Goal: Task Accomplishment & Management: Manage account settings

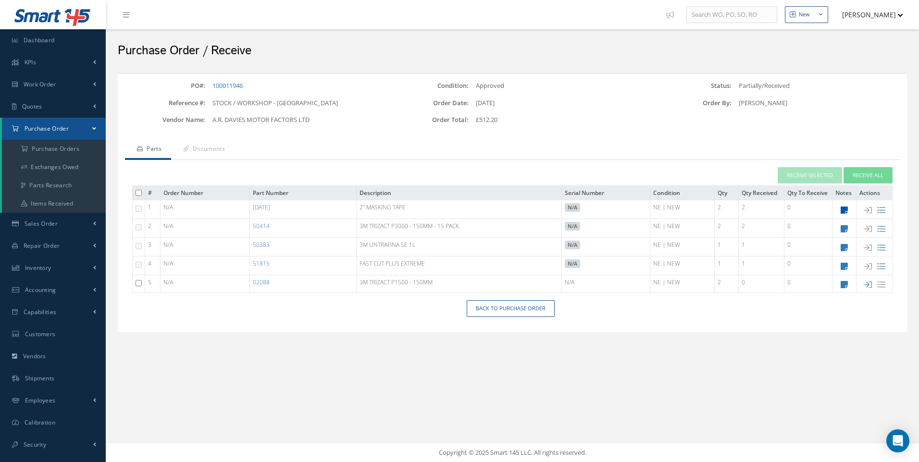
click at [846, 212] on icon at bounding box center [844, 210] width 7 height 8
type textarea "5TH AVE"
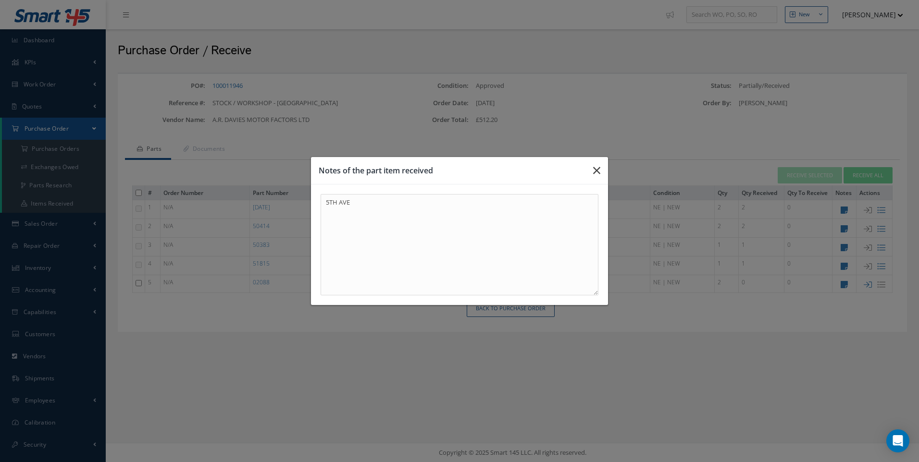
click at [595, 174] on icon "button" at bounding box center [596, 171] width 7 height 12
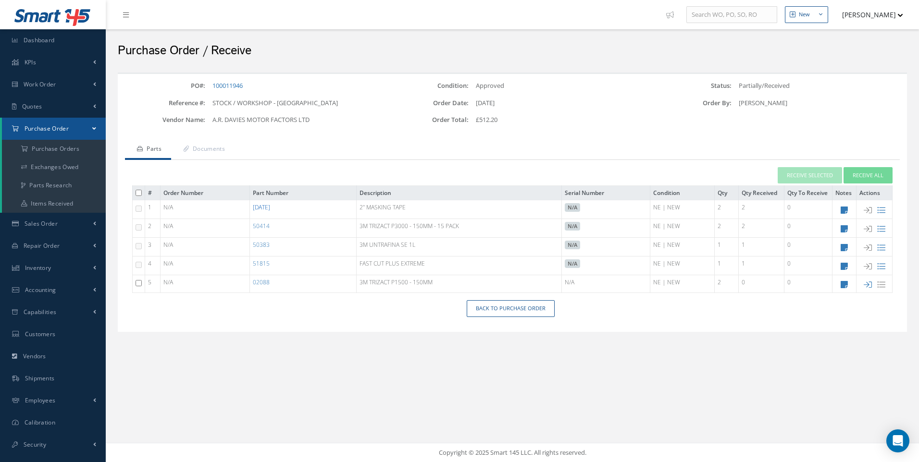
click at [270, 206] on link "27-07-30" at bounding box center [261, 207] width 17 height 8
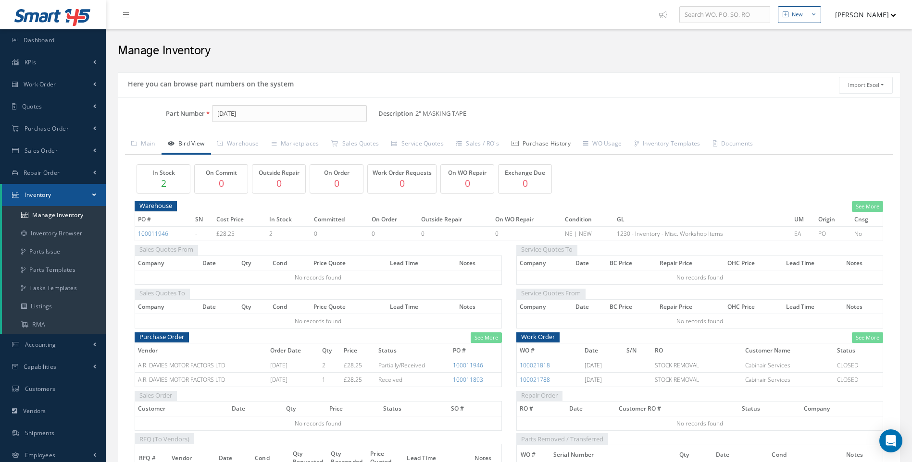
click at [548, 147] on link "Purchase History" at bounding box center [541, 145] width 72 height 20
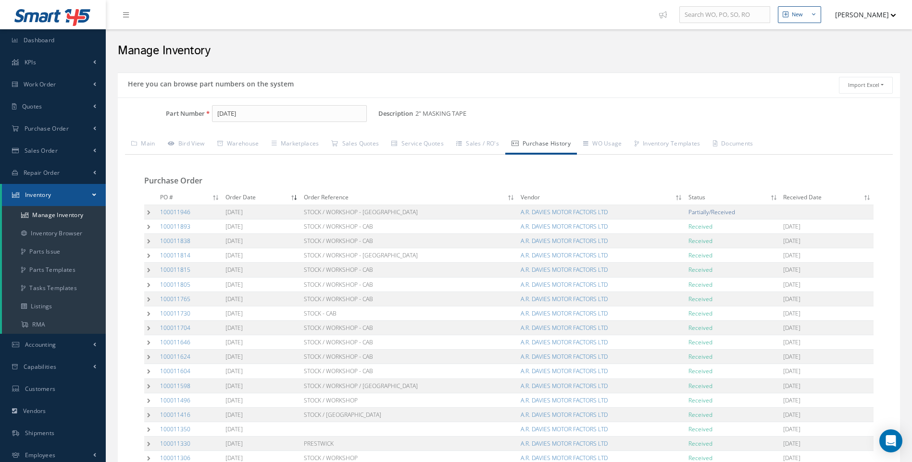
click at [150, 212] on td at bounding box center [150, 212] width 13 height 14
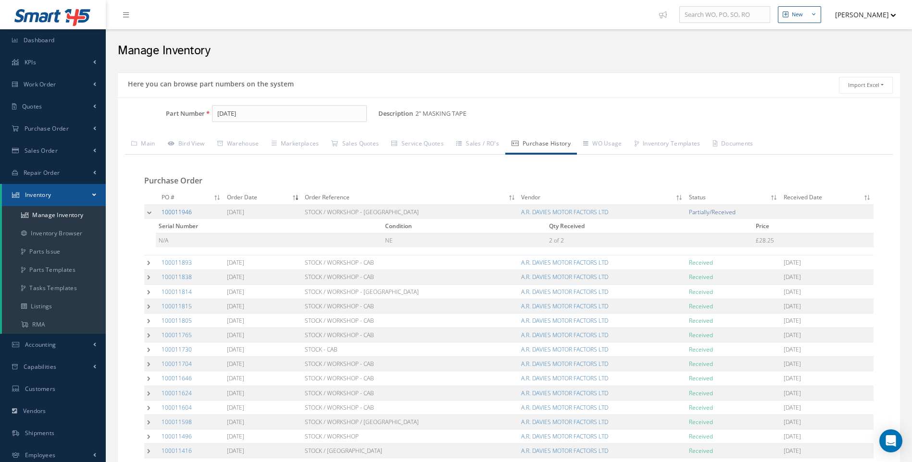
click at [174, 211] on link "100011946" at bounding box center [177, 212] width 30 height 8
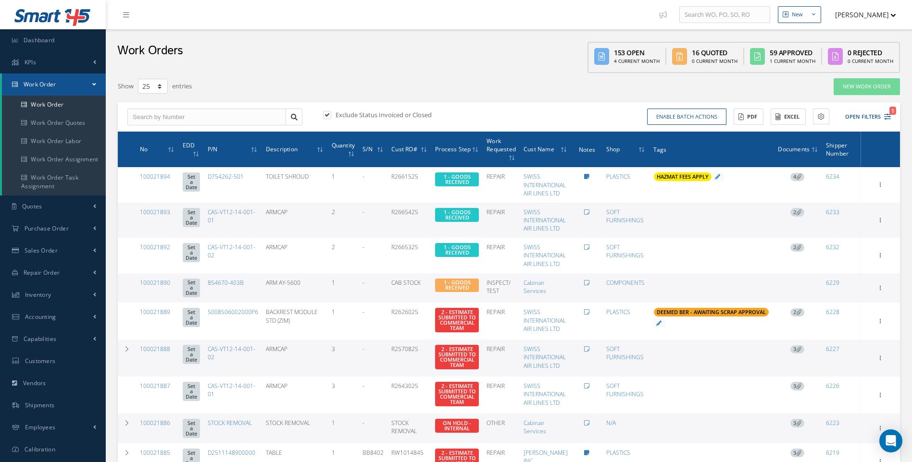
select select "25"
click at [47, 100] on link "Work Order" at bounding box center [54, 105] width 104 height 18
click at [52, 90] on link "Work Order" at bounding box center [54, 85] width 104 height 22
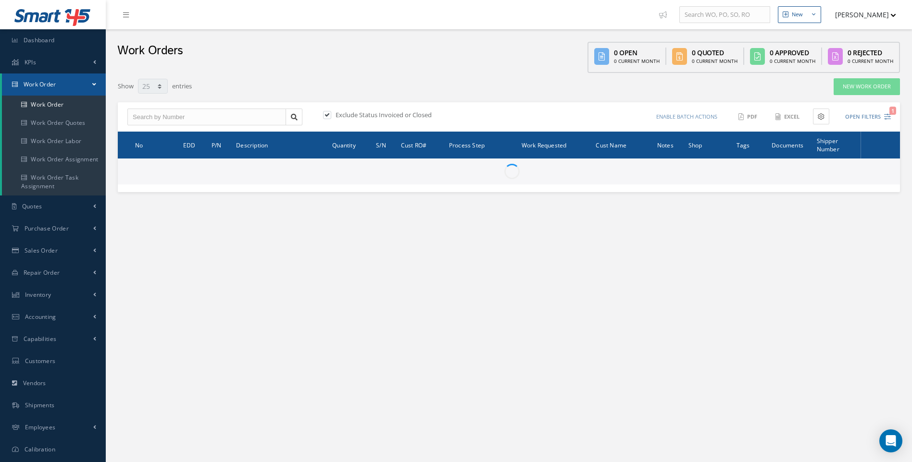
select select "25"
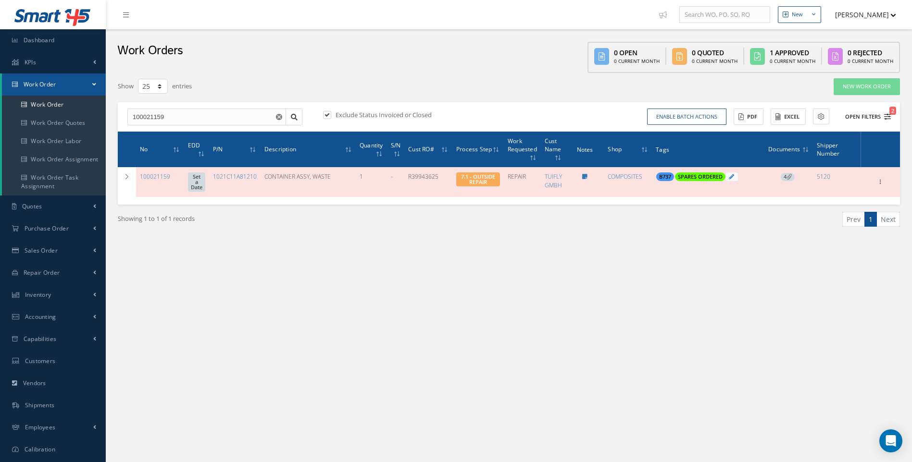
click at [887, 115] on icon "2" at bounding box center [887, 116] width 7 height 7
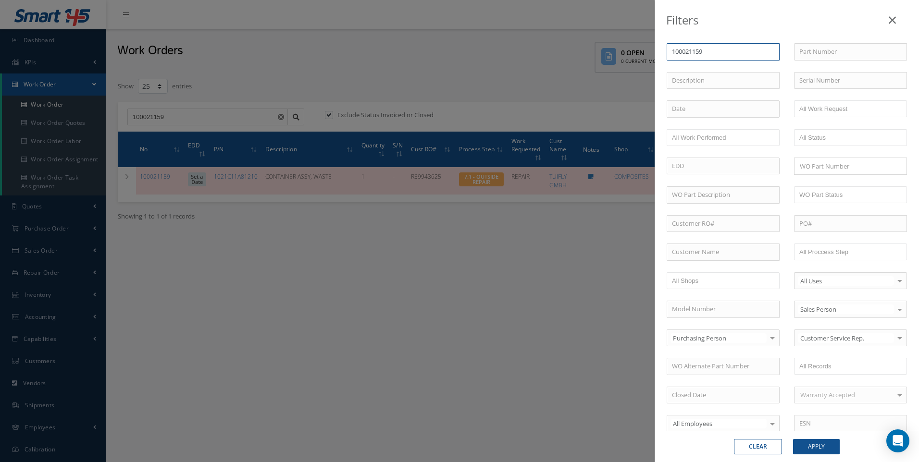
drag, startPoint x: 663, startPoint y: 59, endPoint x: 647, endPoint y: 61, distance: 16.0
click at [650, 61] on div "Filters WO Number 100021159 Part Number Description Serial Number - BER CERTIFI…" at bounding box center [459, 231] width 919 height 462
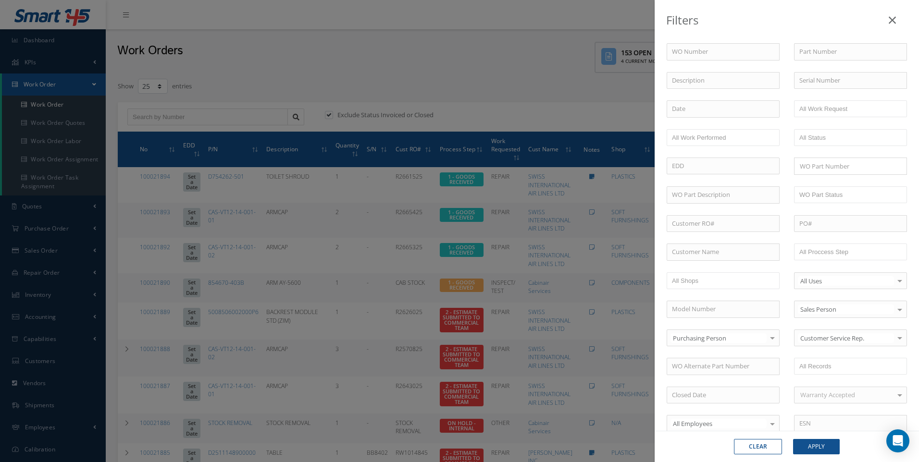
click at [40, 229] on div "Filters WO Number Part Number Description Serial Number - BER CERTIFICATION FIL…" at bounding box center [459, 231] width 919 height 462
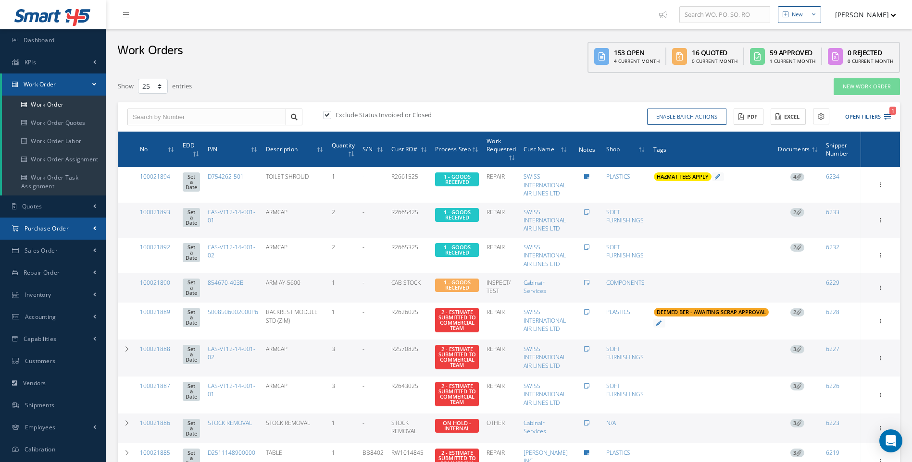
click at [40, 229] on span "Purchase Order" at bounding box center [47, 228] width 44 height 8
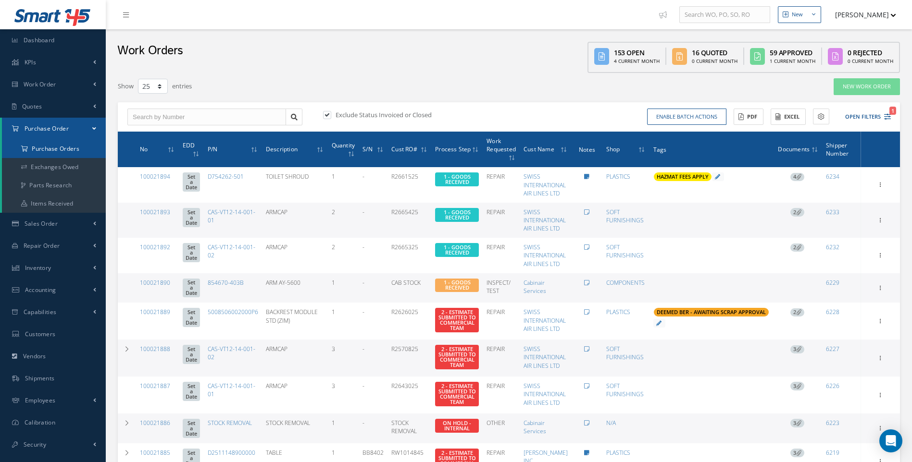
click at [66, 143] on a=1&status_id=2&status_id=3&status_id=5&collapsedFilters"] "Purchase Orders" at bounding box center [54, 149] width 104 height 18
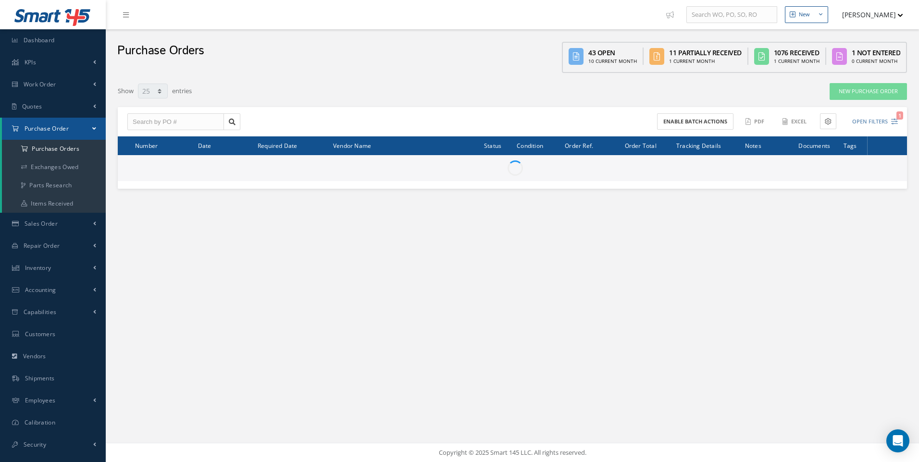
select select "25"
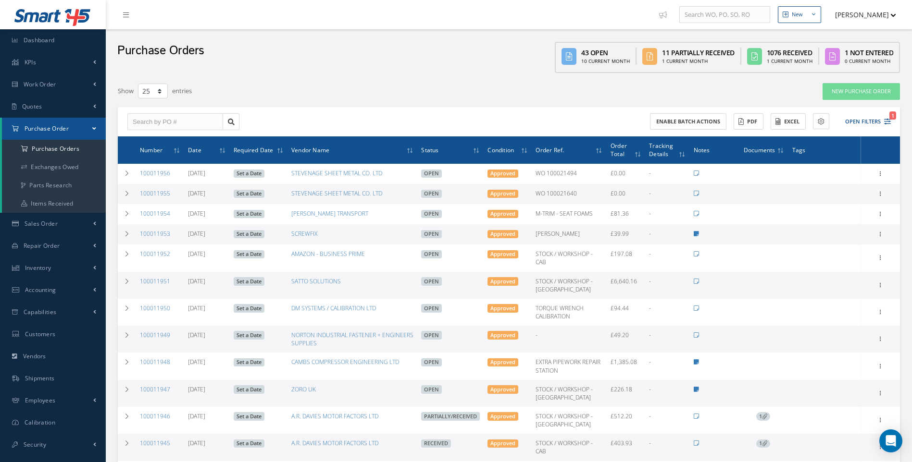
click at [892, 124] on div "Enable batch actions ACTIONS Receive Payments Select Customer Cabinair Services…" at bounding box center [701, 121] width 385 height 17
click at [886, 122] on icon "1" at bounding box center [887, 121] width 7 height 7
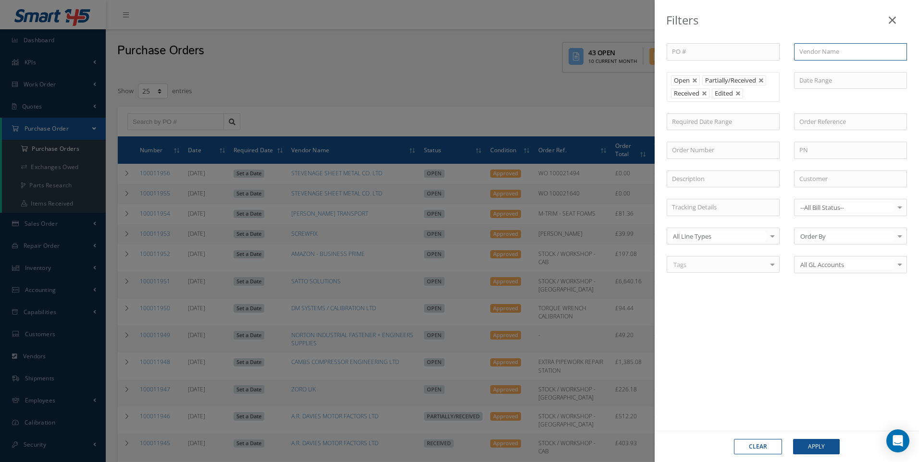
click at [818, 50] on input "text" at bounding box center [850, 51] width 113 height 17
click at [834, 70] on span "VANEMA STORITVE D.O.O." at bounding box center [836, 68] width 75 height 9
type input "VANEMA STORITVE D.O.O."
click at [813, 444] on button "Apply" at bounding box center [816, 446] width 47 height 15
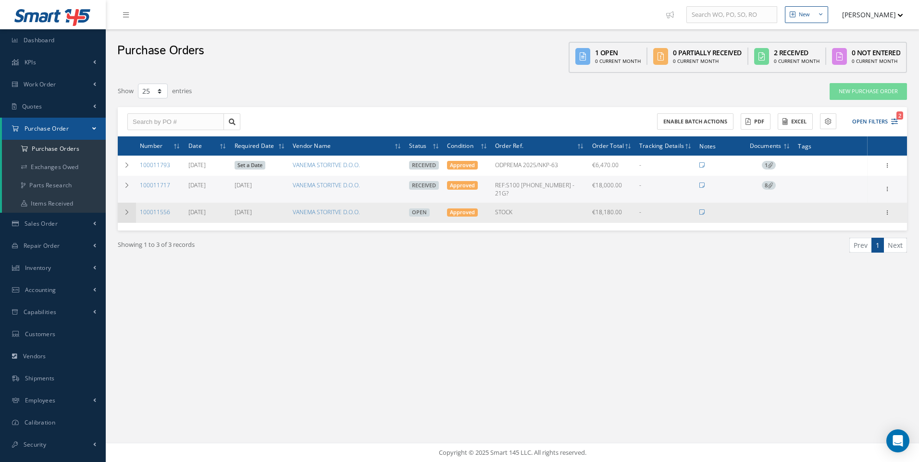
click at [125, 210] on icon at bounding box center [127, 213] width 7 height 6
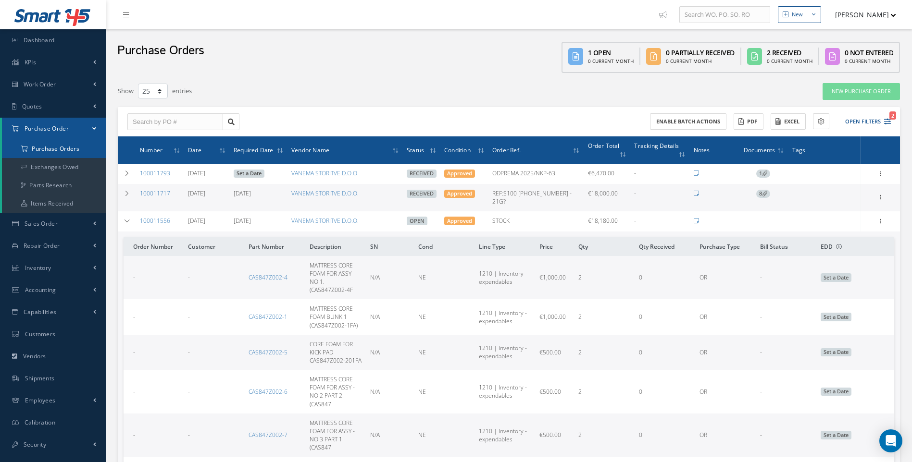
click at [57, 150] on a=1&status_id=2&status_id=3&status_id=5&collapsedFilters"] "Purchase Orders" at bounding box center [54, 149] width 104 height 18
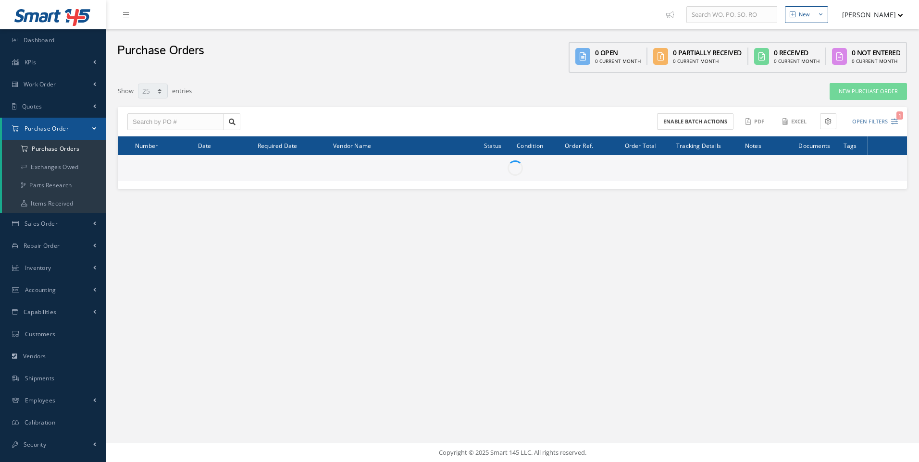
select select "25"
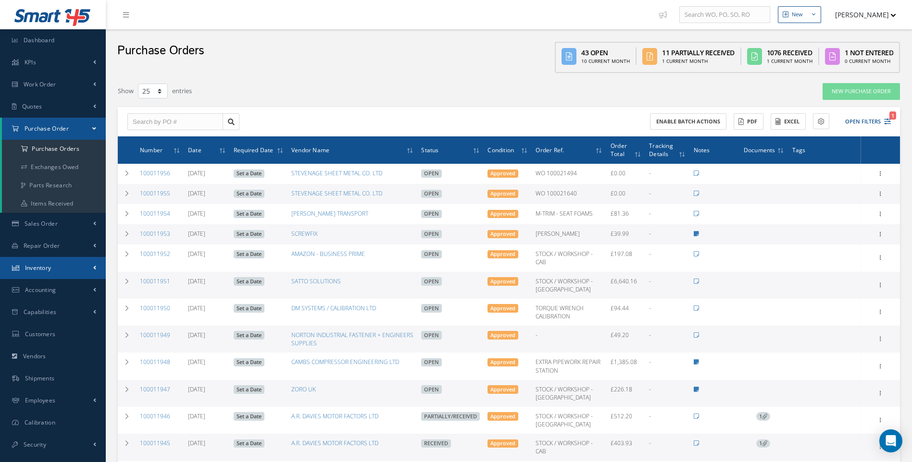
click at [47, 267] on span "Inventory" at bounding box center [38, 268] width 26 height 8
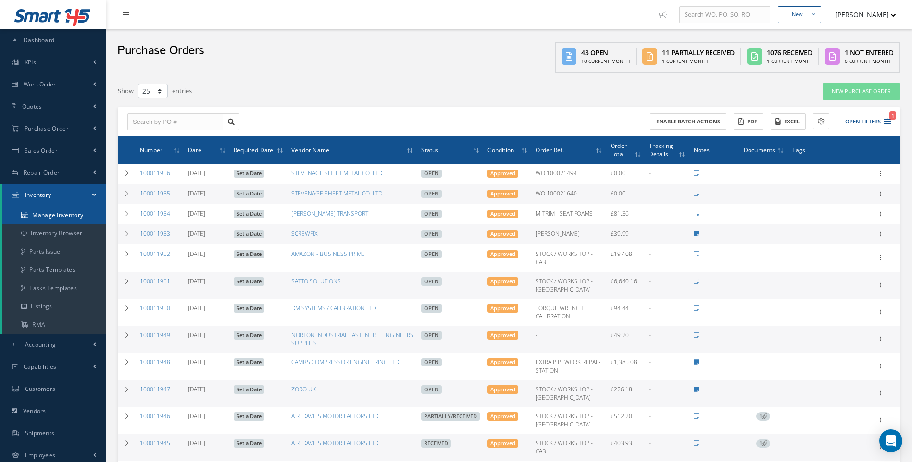
click at [60, 210] on link "Manage Inventory" at bounding box center [54, 215] width 104 height 18
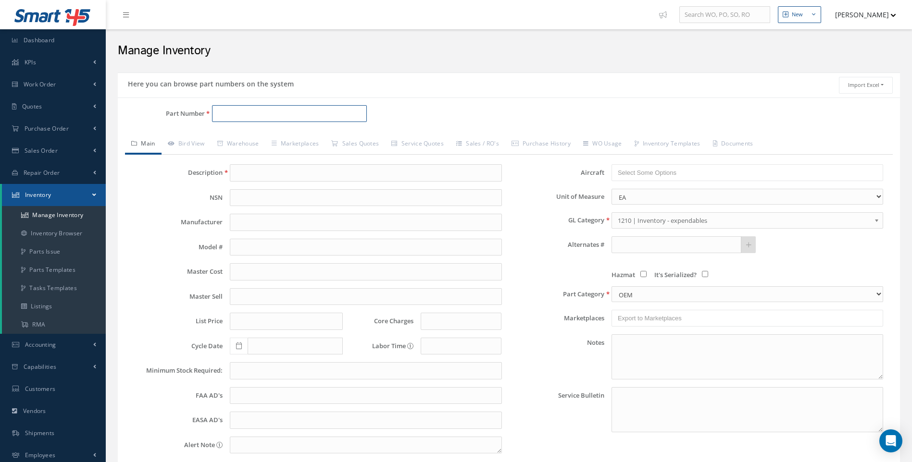
click at [220, 113] on input "Part Number" at bounding box center [289, 113] width 155 height 17
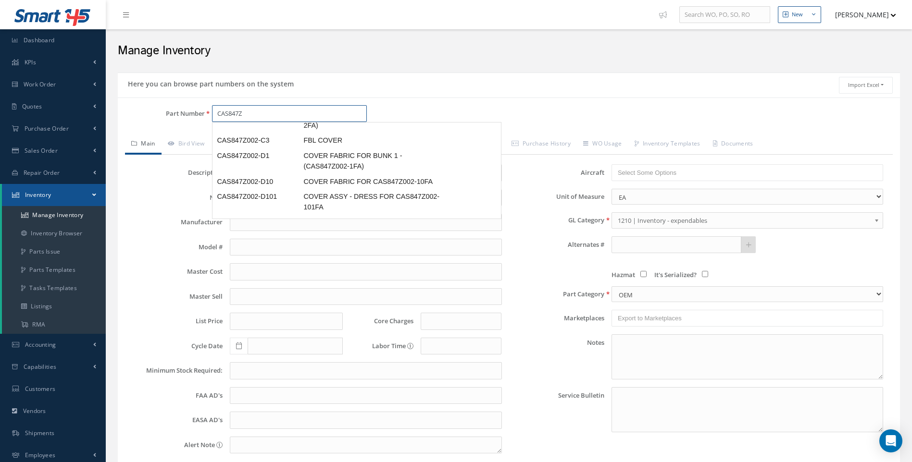
scroll to position [721, 0]
type input "CAS847Z002-103"
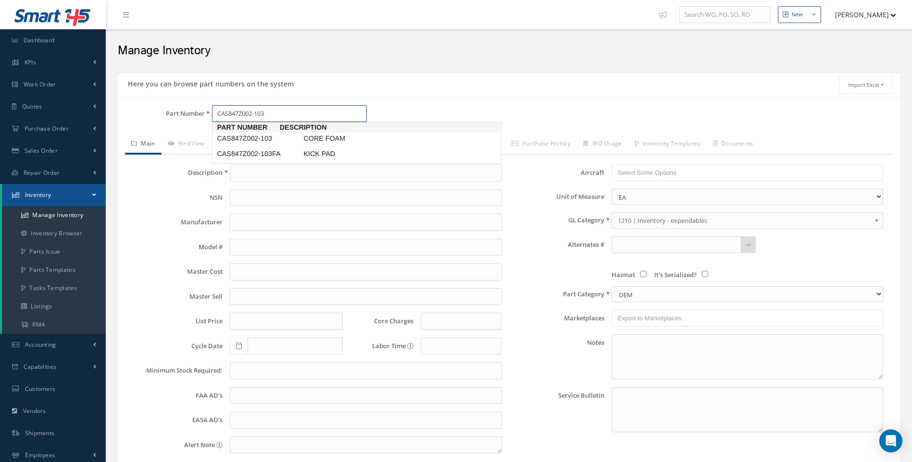
scroll to position [0, 0]
click at [270, 141] on span "CAS847Z002-103" at bounding box center [258, 139] width 87 height 10
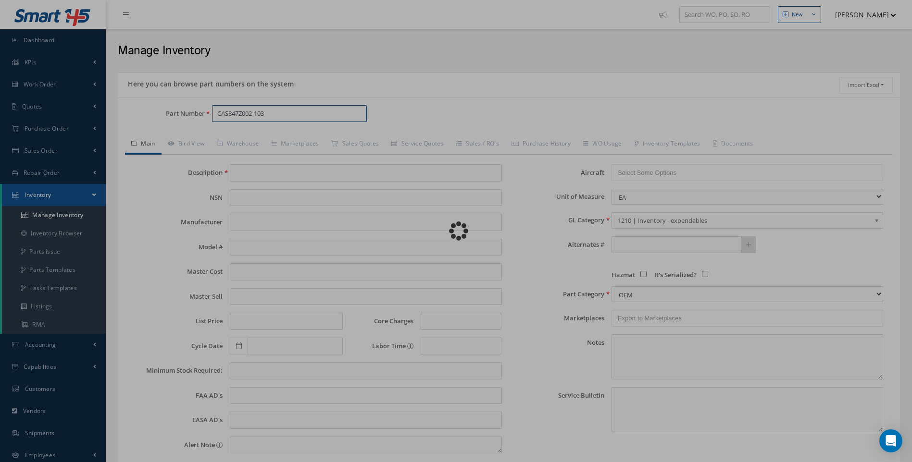
type input "CORE FOAM"
type input "296.67"
type input "0.00"
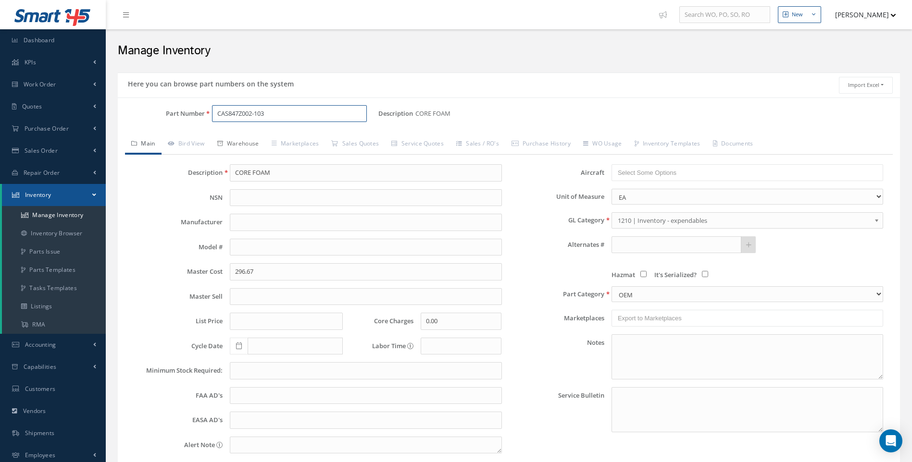
type input "CAS847Z002-103"
click at [242, 145] on link "Warehouse" at bounding box center [238, 145] width 54 height 20
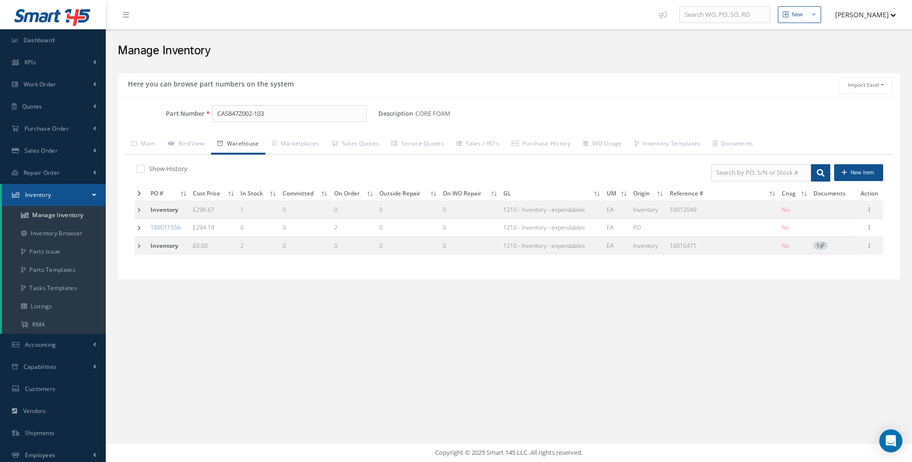
click at [136, 210] on td at bounding box center [141, 210] width 13 height 18
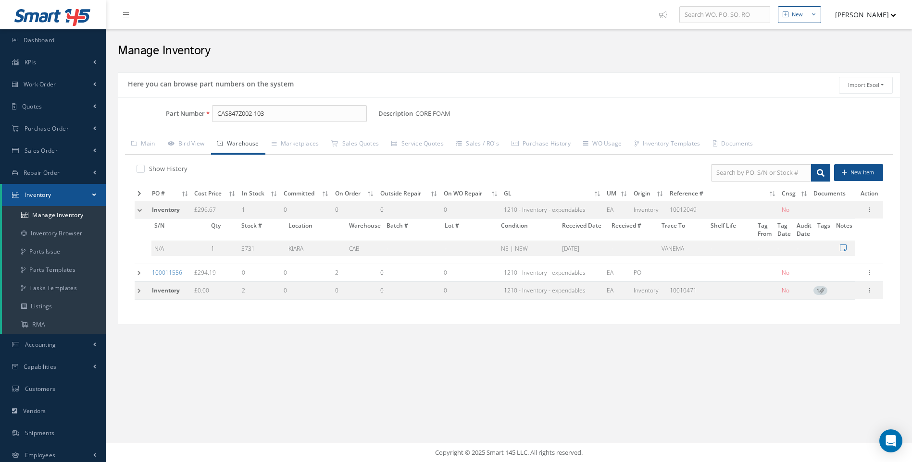
click at [139, 290] on td at bounding box center [142, 291] width 14 height 18
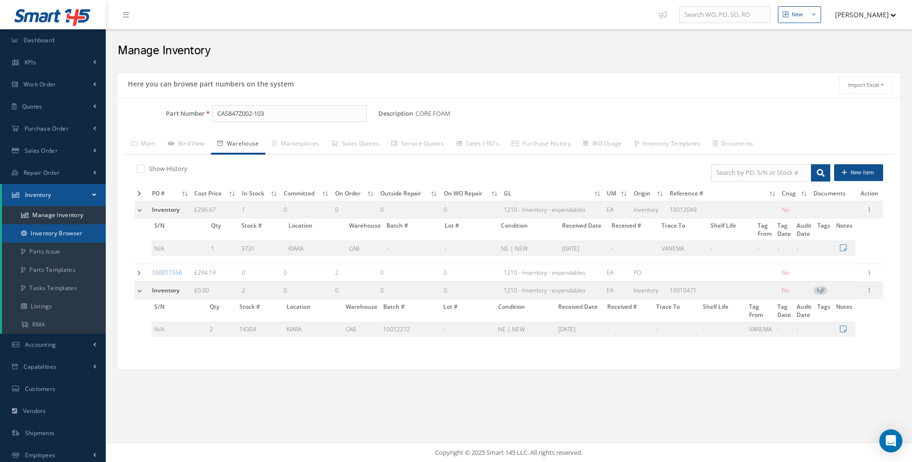
click at [50, 233] on link "Inventory Browser" at bounding box center [54, 233] width 104 height 18
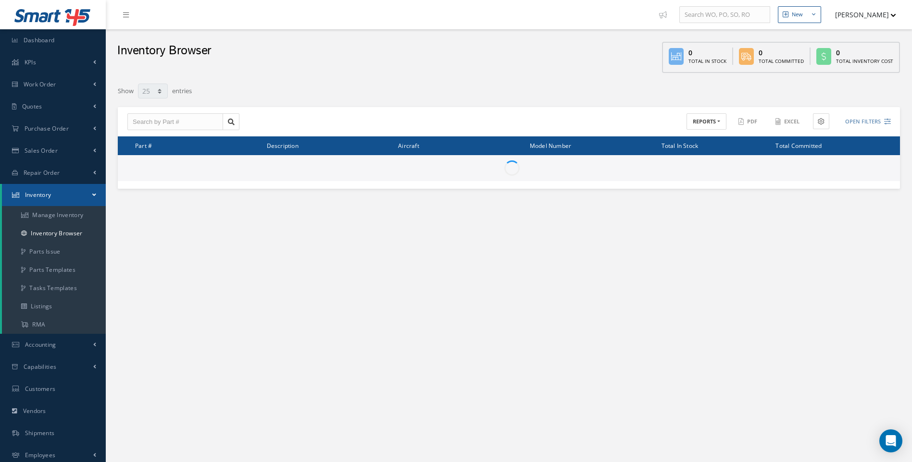
select select "25"
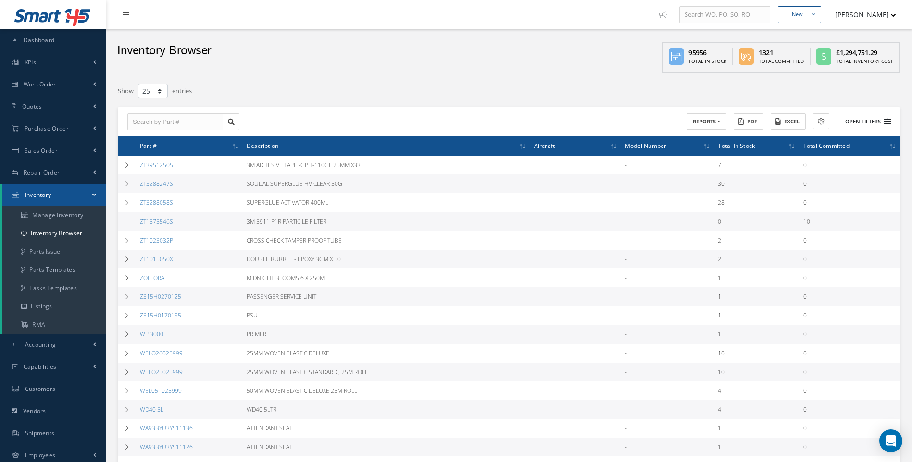
click at [884, 120] on button "Open Filters" at bounding box center [863, 122] width 54 height 16
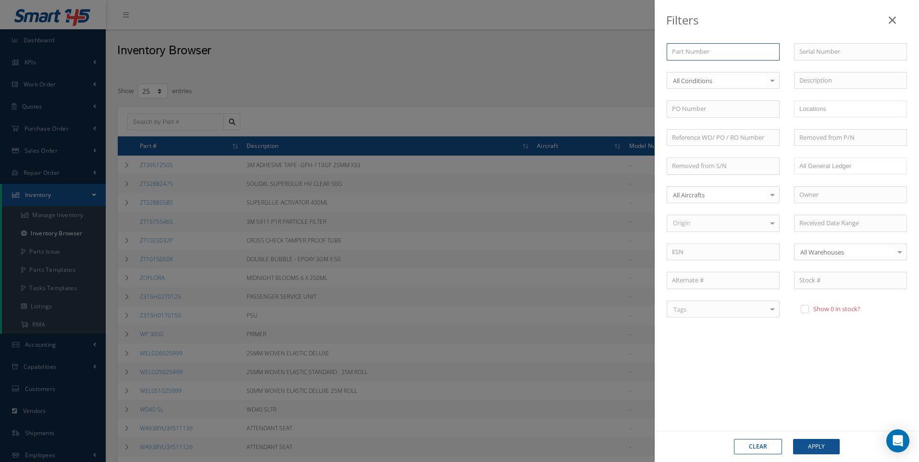
click at [705, 51] on input "text" at bounding box center [723, 51] width 113 height 17
type input "C"
type input "CA"
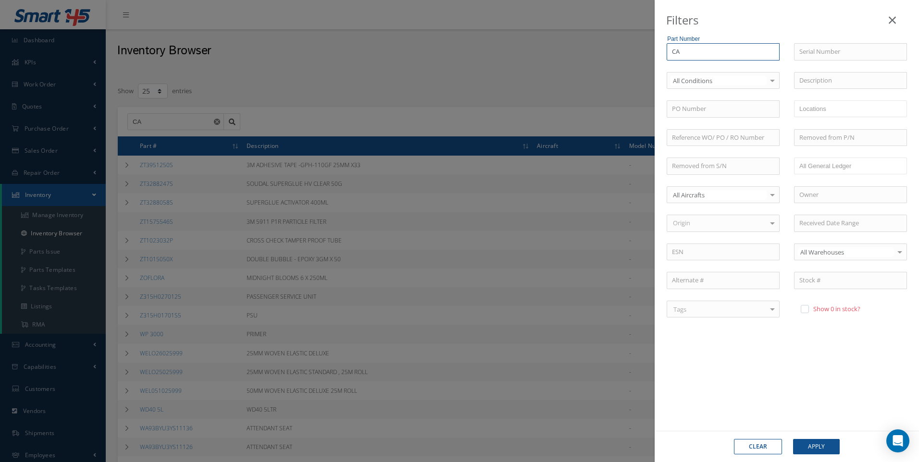
type input "CAS"
type input "CAS8"
type input "CAS84"
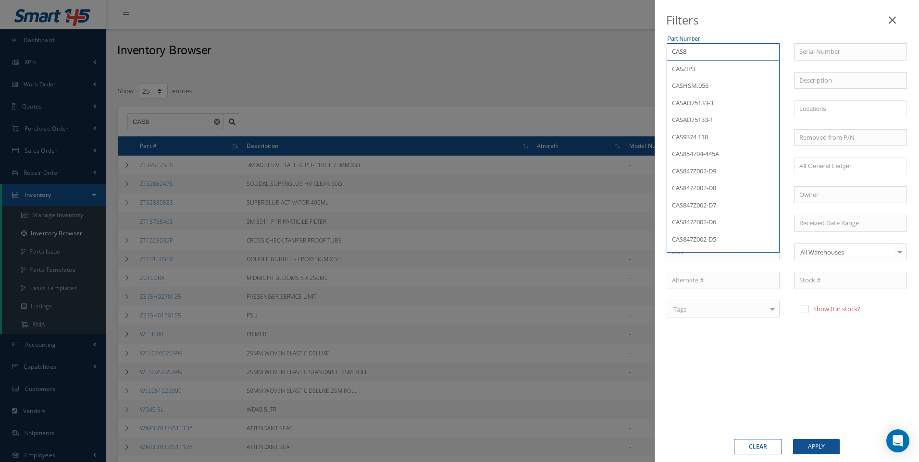
type input "CAS84"
type input "CAS847"
type input "CAS847Z"
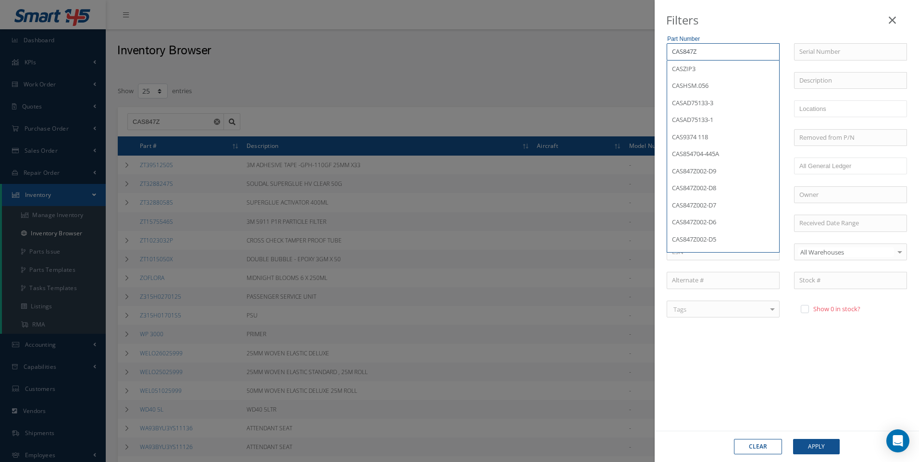
type input "CAS847Z0"
type input "CAS847Z00"
type input "CAS847Z002"
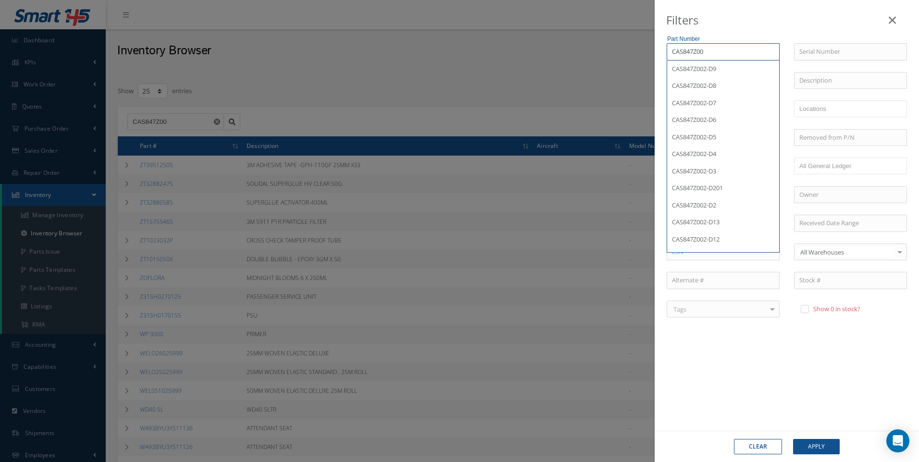
type input "CAS847Z002"
type input "CAS847Z002-"
type input "CAS847Z002-1"
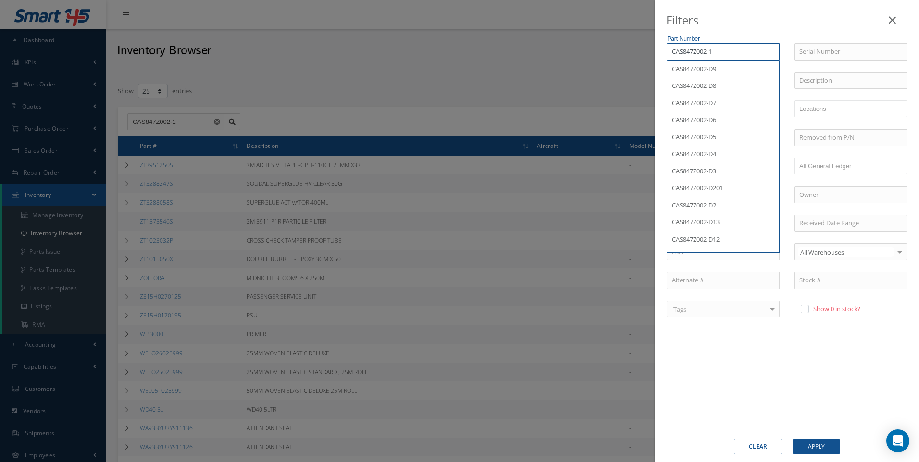
type input "CAS847Z002-1F"
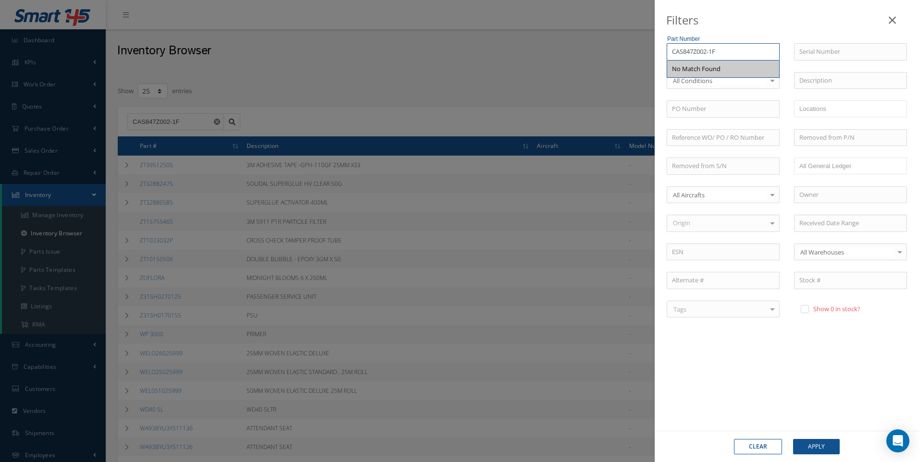
type input "CAS847Z002-1FA"
type input "CAS847Z002-1F"
type input "CAS847Z002-1"
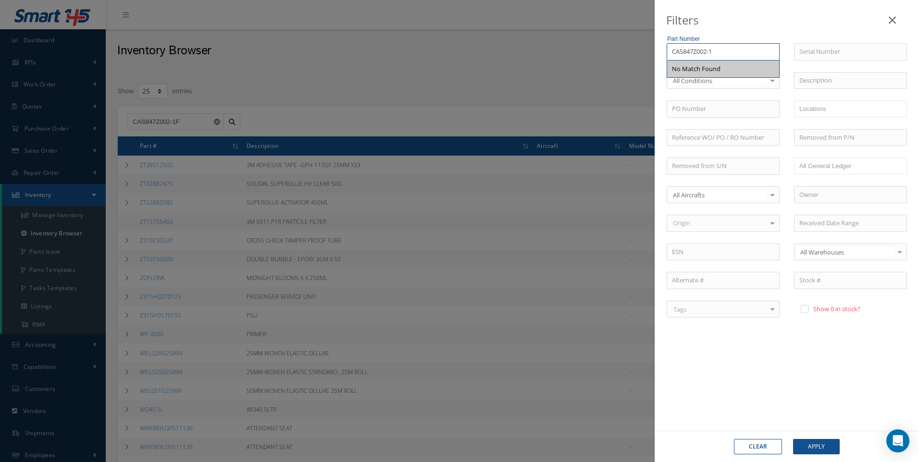
type input "CAS847Z002-1"
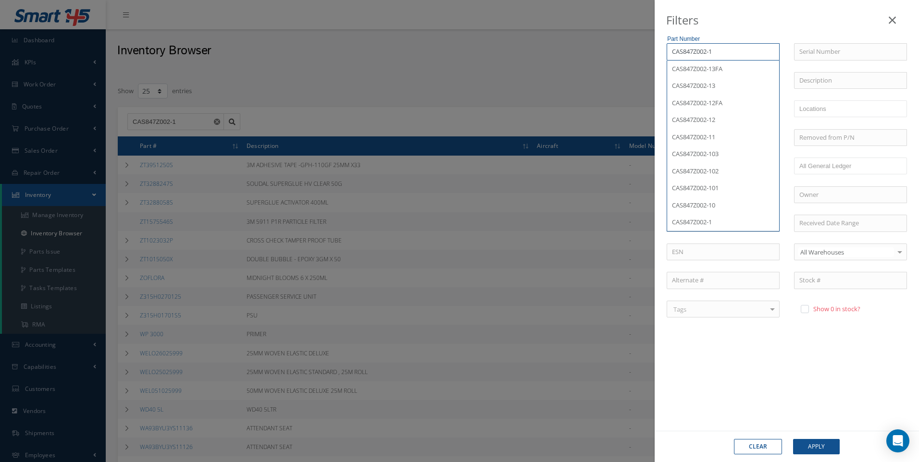
type input "CAS847Z002-"
type input "CAS847Z002-D"
type input "CAS847Z002-D*"
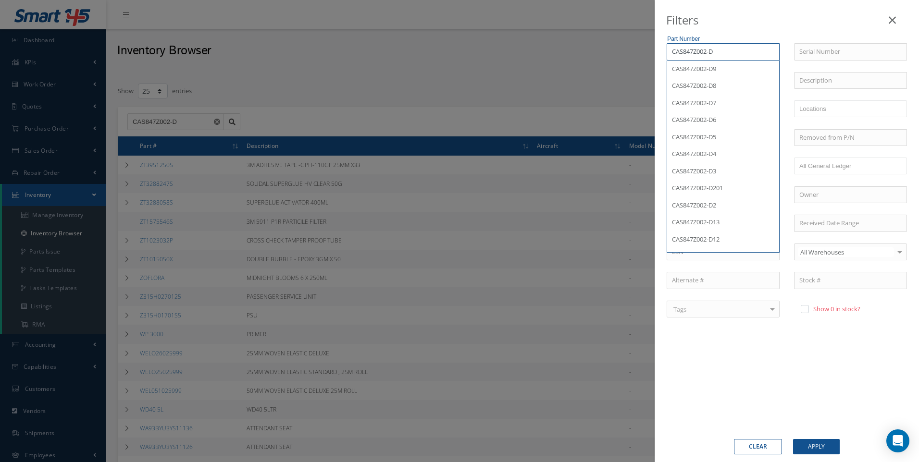
type input "CAS847Z002-D*"
click at [814, 449] on button "Apply" at bounding box center [816, 446] width 47 height 15
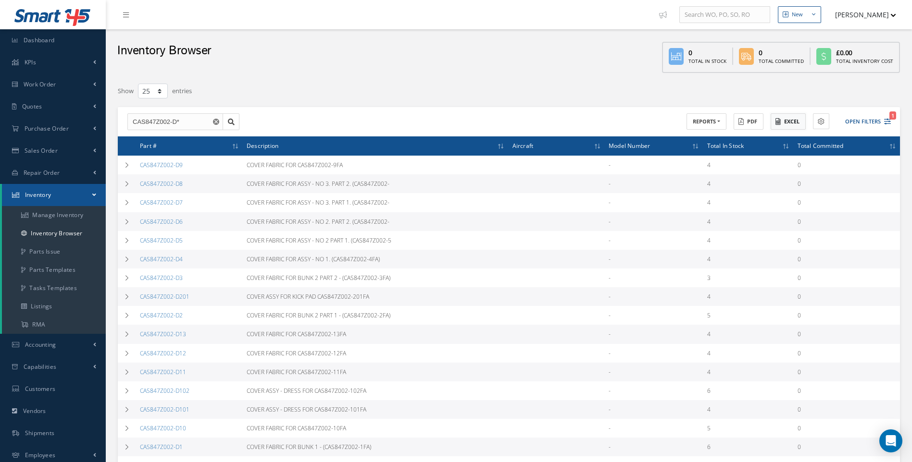
click at [786, 119] on button "Excel" at bounding box center [788, 121] width 35 height 17
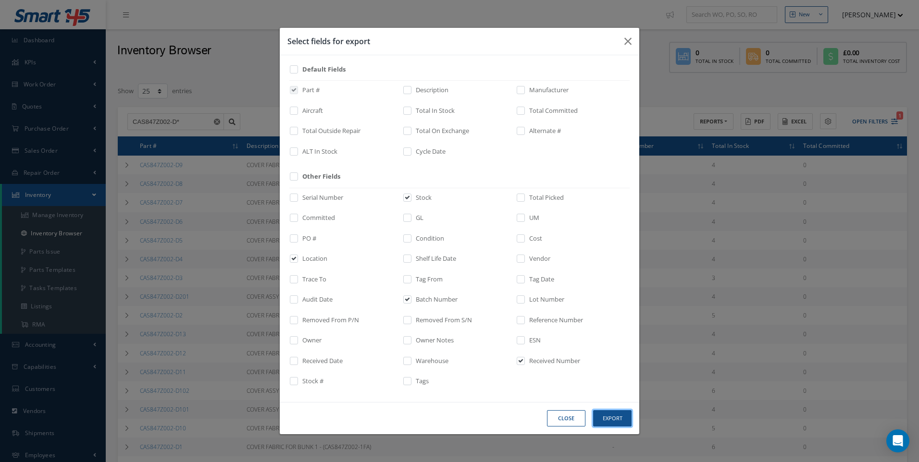
click at [612, 420] on button "Export" at bounding box center [612, 419] width 38 height 17
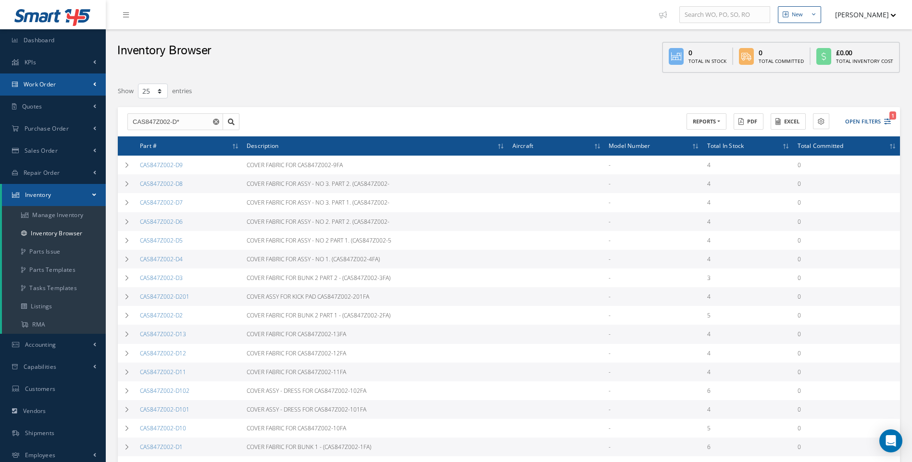
click at [43, 87] on span "Work Order" at bounding box center [40, 84] width 33 height 8
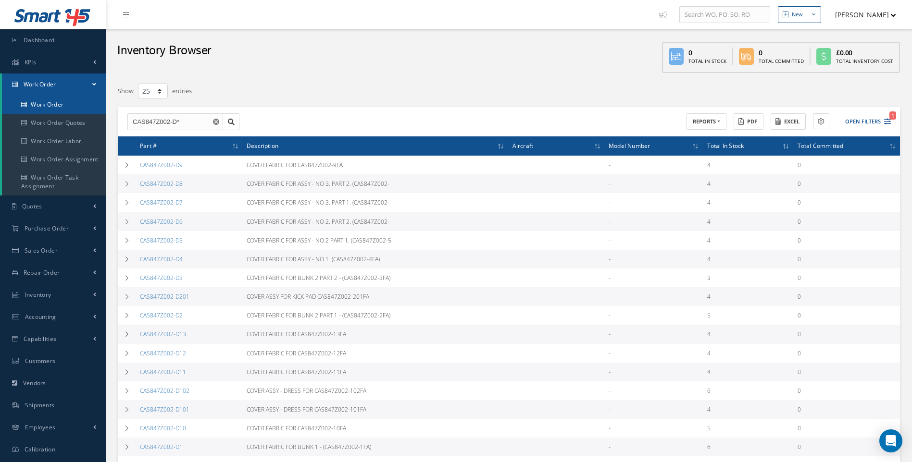
click at [45, 100] on link "Work Order" at bounding box center [54, 105] width 104 height 18
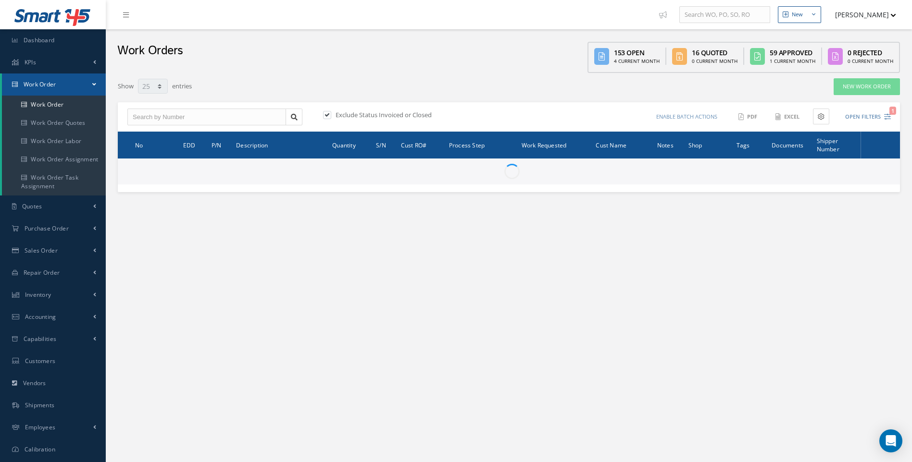
select select "25"
click at [163, 118] on input "text" at bounding box center [206, 117] width 159 height 17
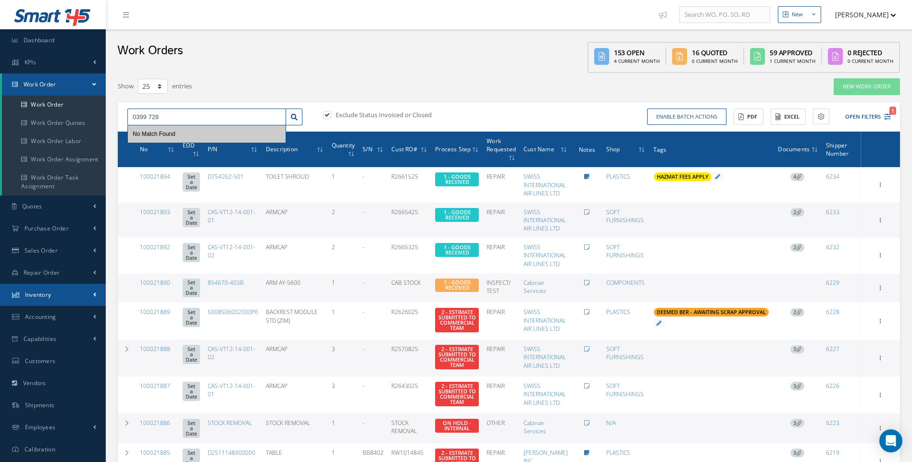
type input "0399 728"
click at [44, 299] on link "Inventory" at bounding box center [53, 295] width 106 height 22
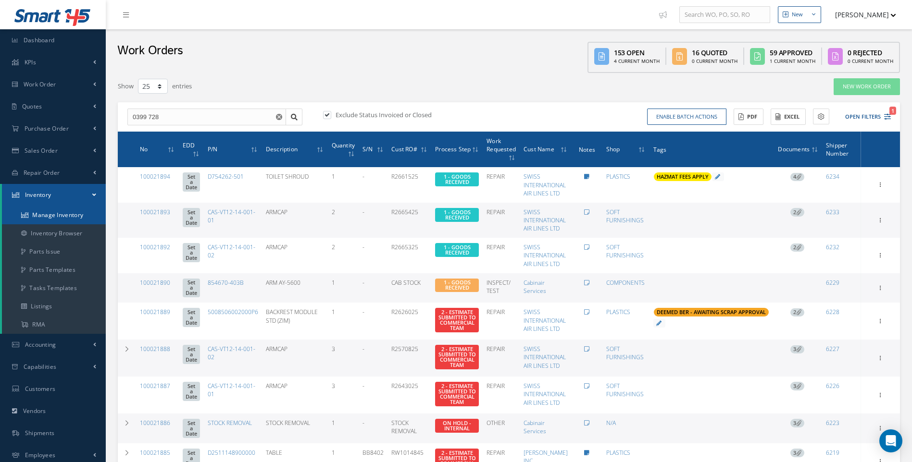
click at [67, 216] on link "Manage Inventory" at bounding box center [54, 215] width 104 height 18
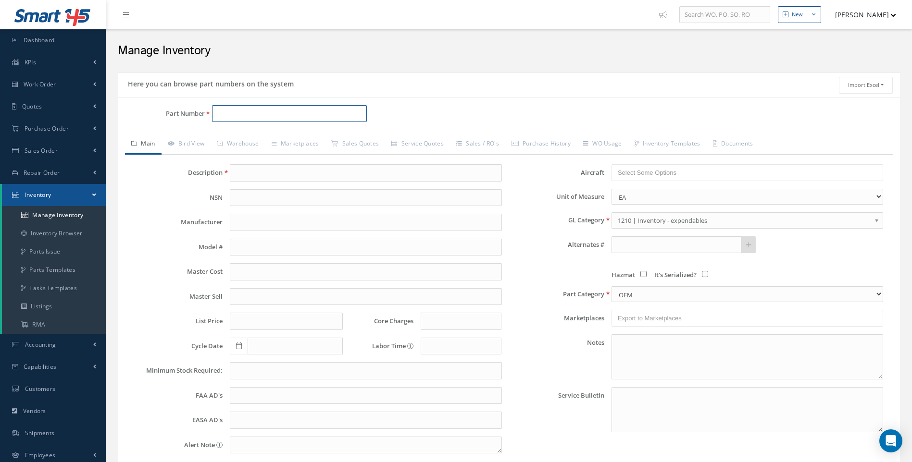
click at [222, 115] on input "Part Number" at bounding box center [289, 113] width 155 height 17
click at [231, 114] on input "0399728" at bounding box center [289, 113] width 155 height 17
type input "0399 728"
click at [249, 137] on span "0399 728" at bounding box center [258, 139] width 87 height 10
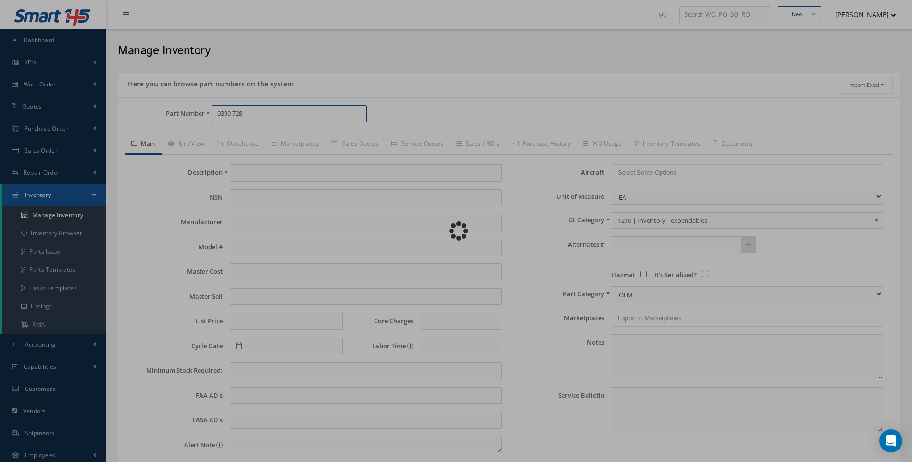
type input "GREEN FIRE BLOCKER"
type input "18.63"
type input "0.00"
select select "14"
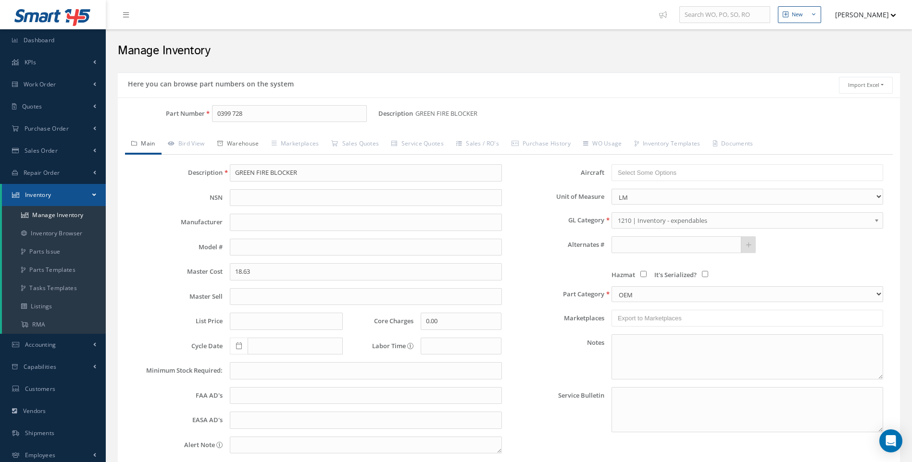
click at [240, 144] on link "Warehouse" at bounding box center [238, 145] width 54 height 20
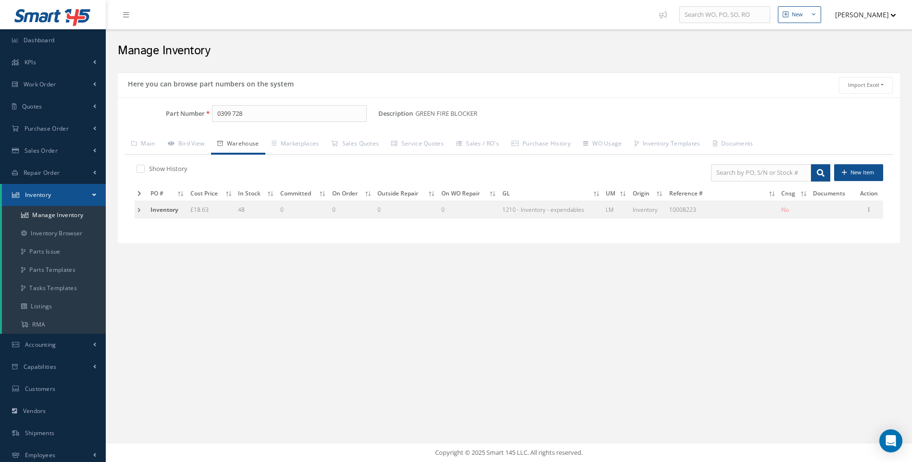
click at [140, 209] on td at bounding box center [141, 210] width 13 height 18
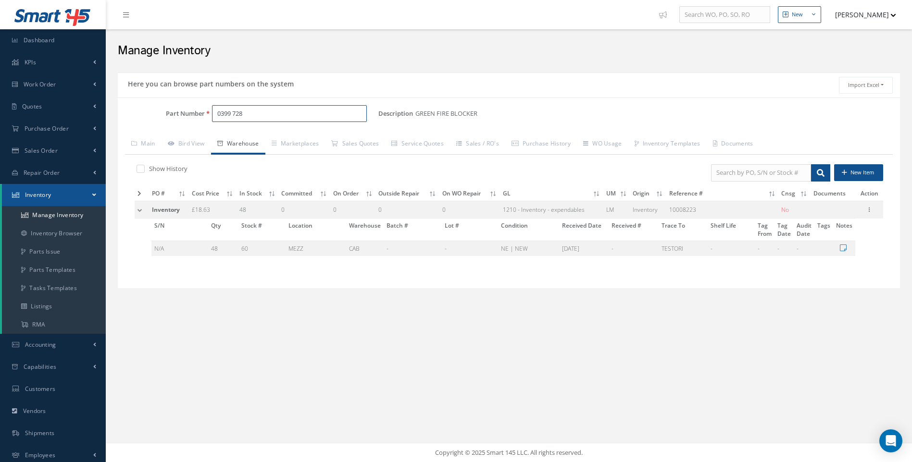
click at [216, 112] on input "0399 728" at bounding box center [289, 113] width 155 height 17
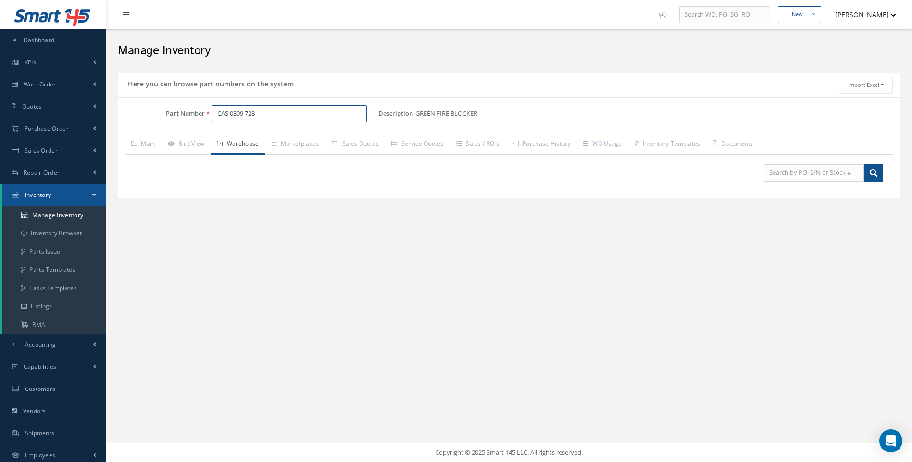
drag, startPoint x: 261, startPoint y: 113, endPoint x: 200, endPoint y: 120, distance: 60.9
click at [200, 120] on div "Part Number CAS 0399 728" at bounding box center [248, 113] width 261 height 17
click at [232, 136] on span "0399 728" at bounding box center [258, 139] width 87 height 10
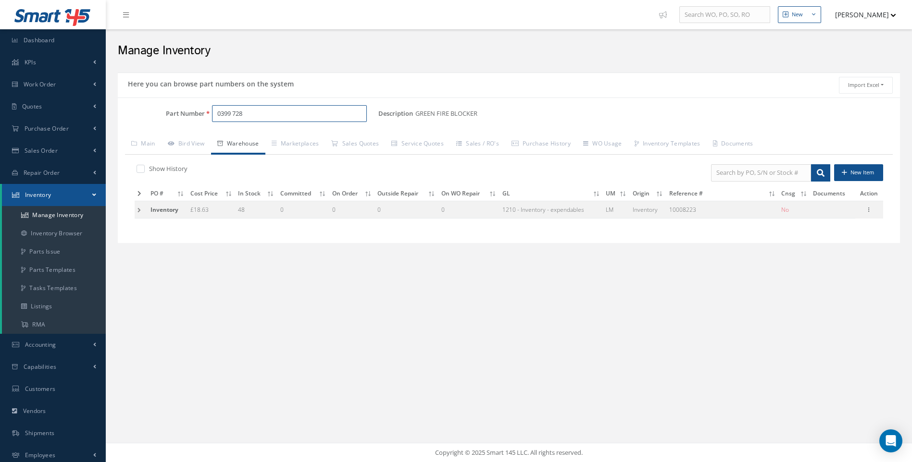
type input "0399 728"
click at [143, 210] on td at bounding box center [141, 210] width 13 height 18
